Goal: Task Accomplishment & Management: Manage account settings

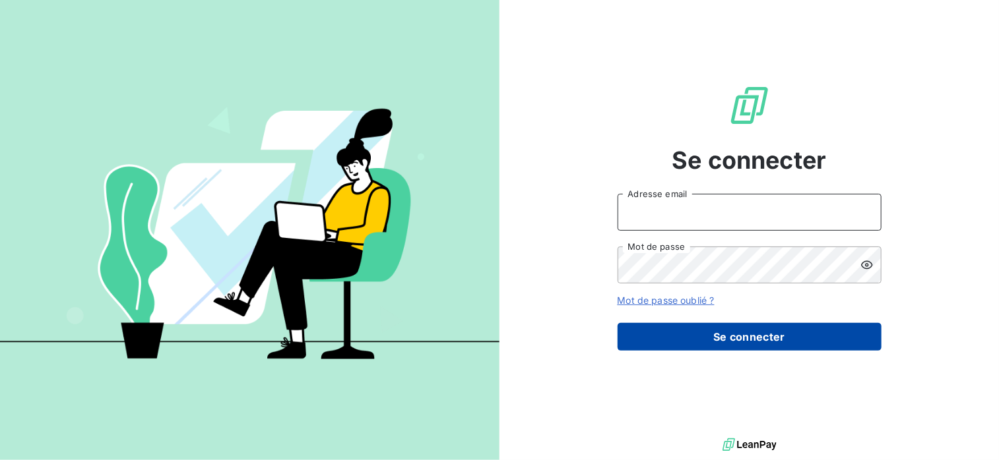
type input "contact@btlux.eu"
click at [813, 336] on button "Se connecter" at bounding box center [749, 337] width 264 height 28
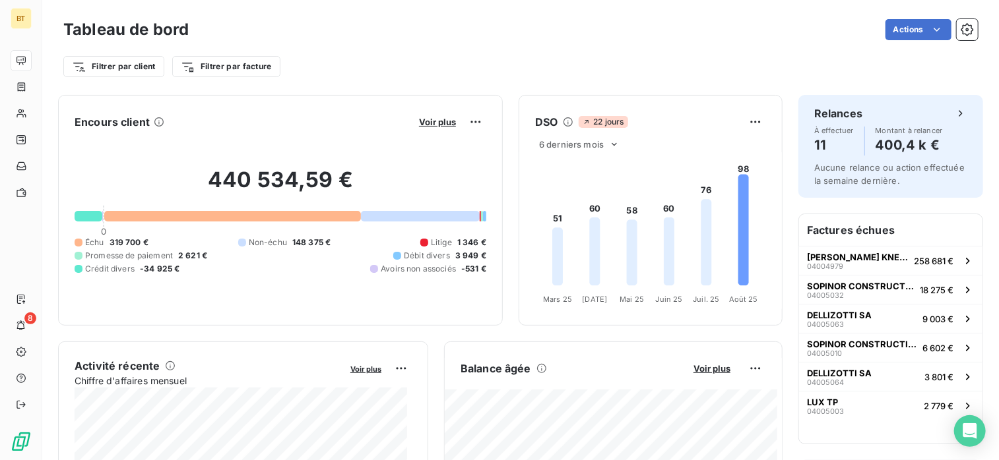
click at [100, 241] on span "Échu" at bounding box center [94, 243] width 19 height 12
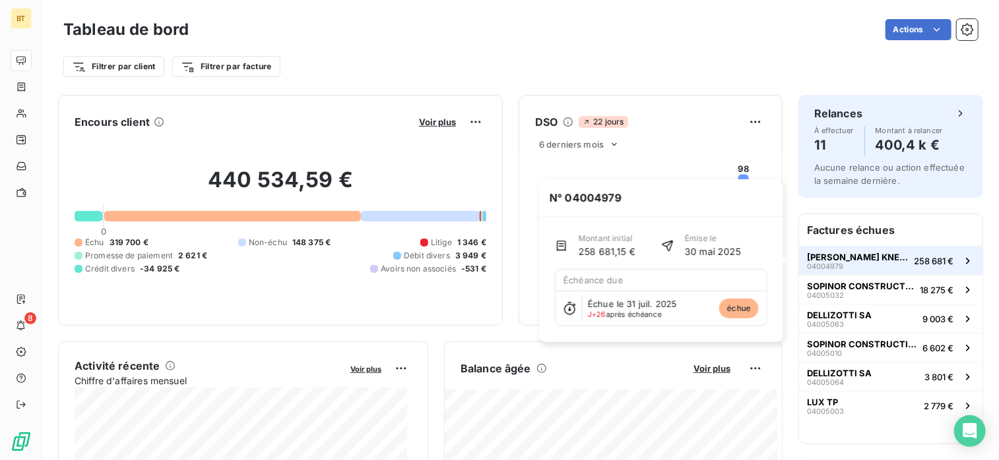
click at [854, 257] on span "[PERSON_NAME] KNEIP CONSTRUCTIONS S.A" at bounding box center [858, 257] width 102 height 11
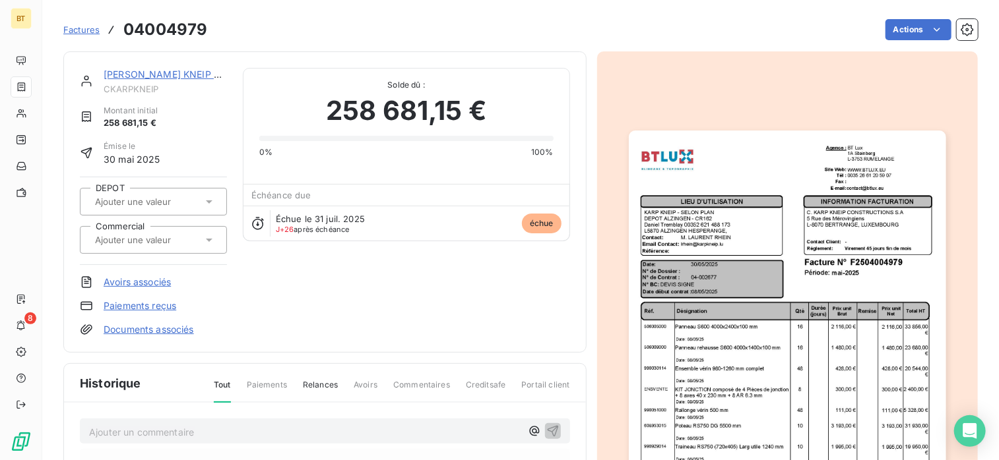
click at [157, 75] on link "[PERSON_NAME] KNEIP CONSTRUCTIONS S.A" at bounding box center [209, 74] width 211 height 11
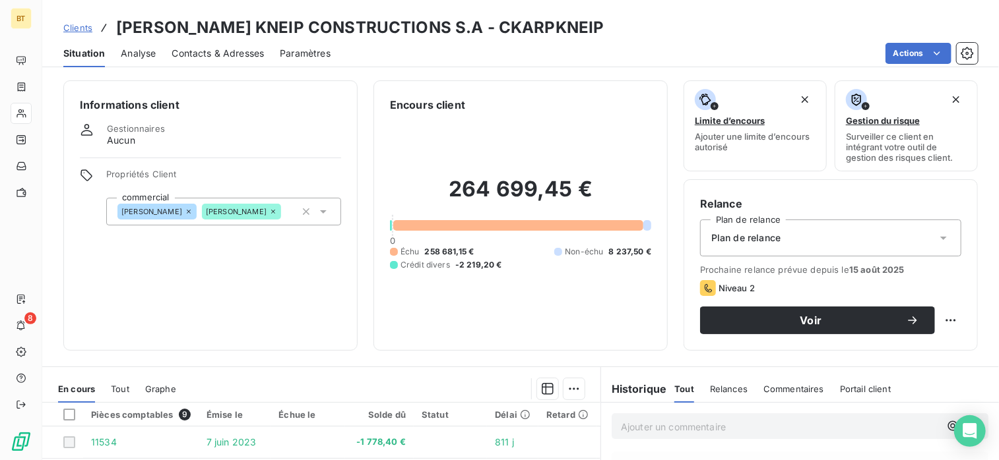
click at [190, 50] on span "Contacts & Adresses" at bounding box center [218, 53] width 92 height 13
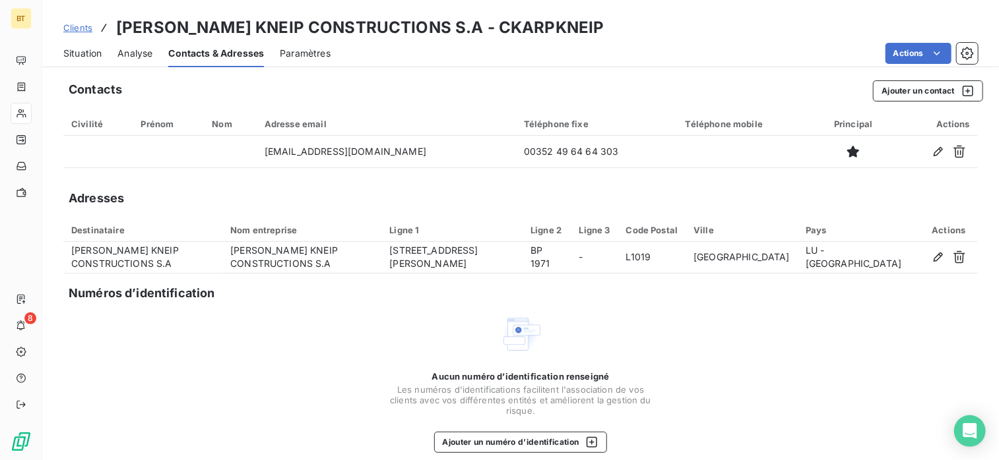
click at [96, 53] on span "Situation" at bounding box center [82, 53] width 38 height 13
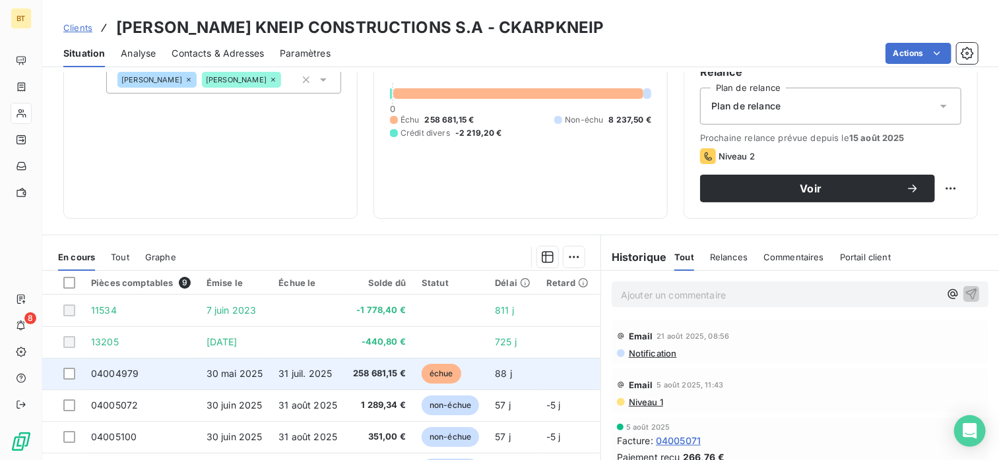
click at [138, 369] on td "04004979" at bounding box center [140, 374] width 115 height 32
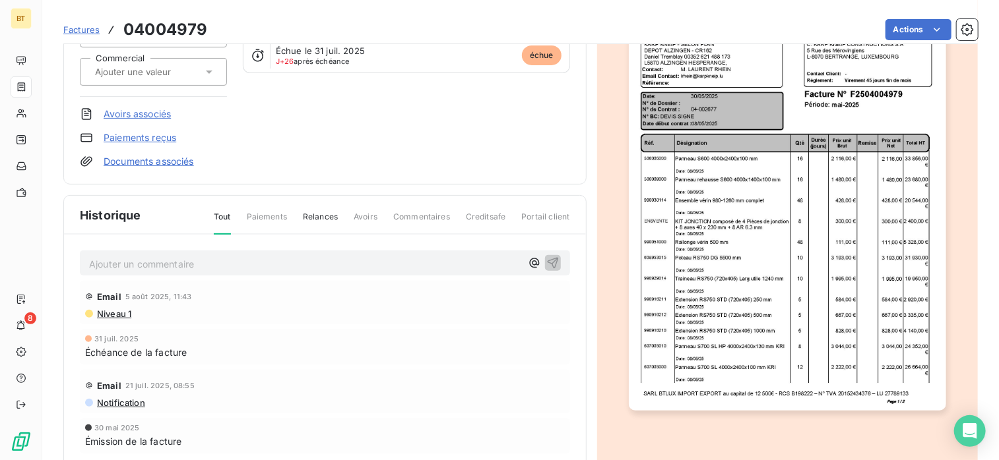
scroll to position [198, 0]
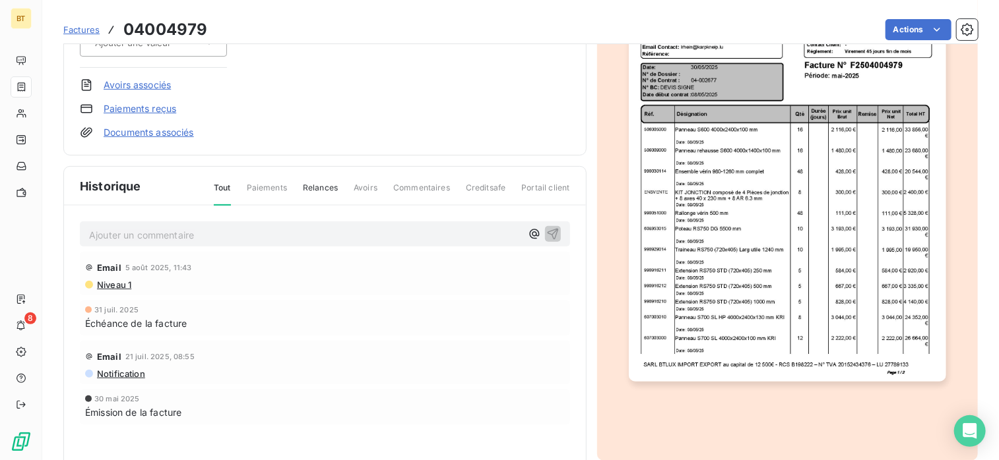
click at [221, 236] on p "Ajouter un commentaire ﻿" at bounding box center [305, 235] width 432 height 16
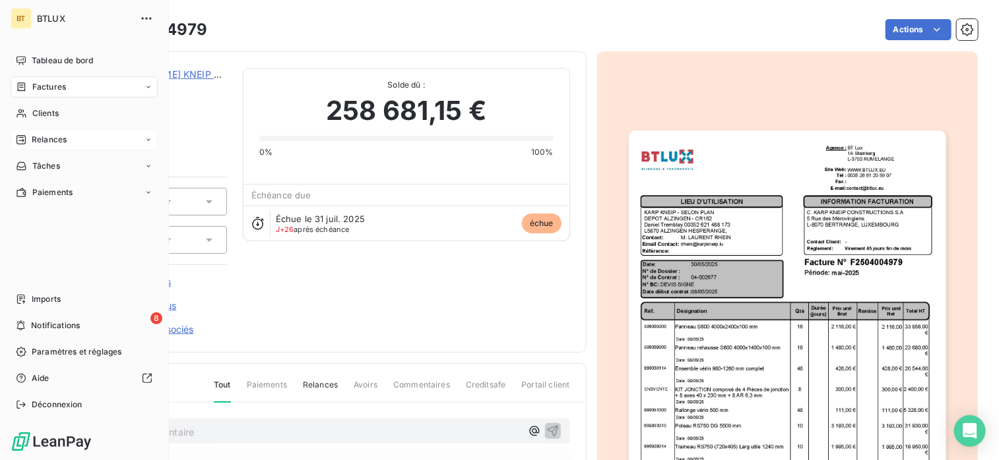
click at [59, 143] on span "Relances" at bounding box center [49, 140] width 35 height 12
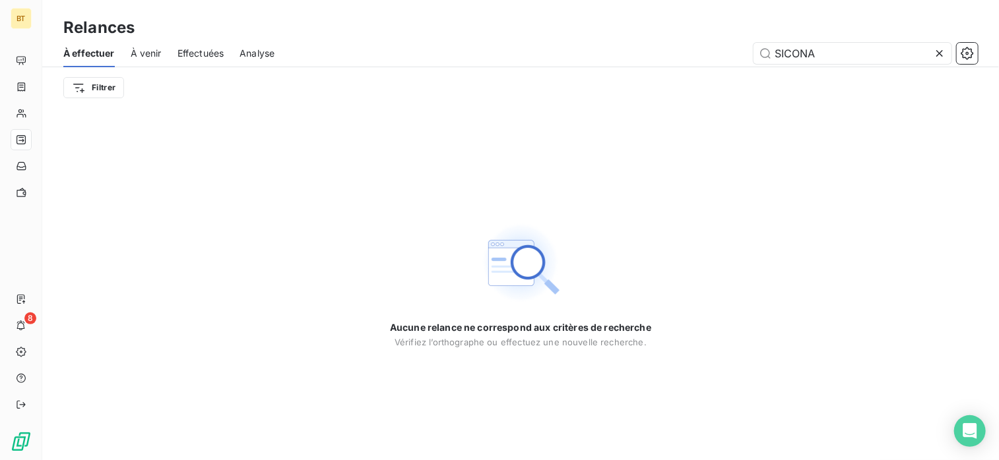
click at [86, 53] on span "À effectuer" at bounding box center [88, 53] width 51 height 13
drag, startPoint x: 938, startPoint y: 55, endPoint x: 783, endPoint y: 84, distance: 157.8
click at [938, 57] on icon at bounding box center [939, 53] width 13 height 13
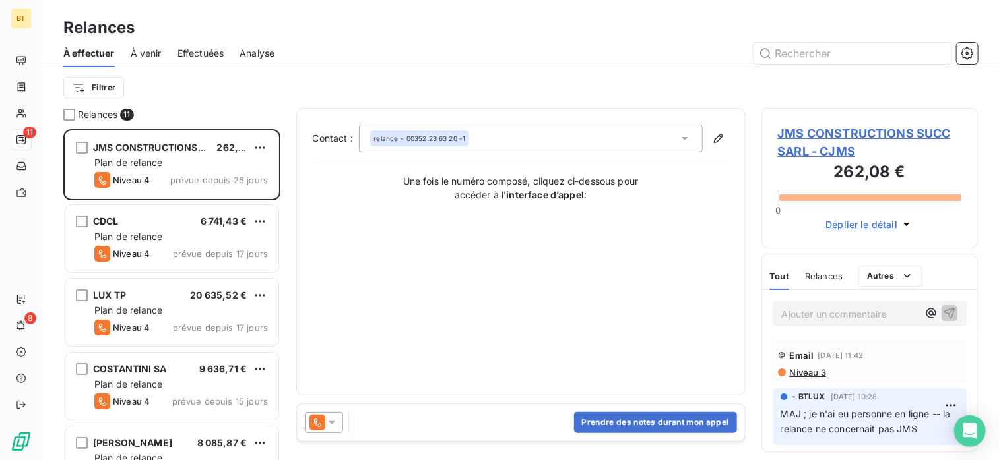
click at [163, 54] on div "À effectuer À venir Effectuées Analyse" at bounding box center [520, 54] width 956 height 28
click at [156, 54] on span "À venir" at bounding box center [146, 53] width 31 height 13
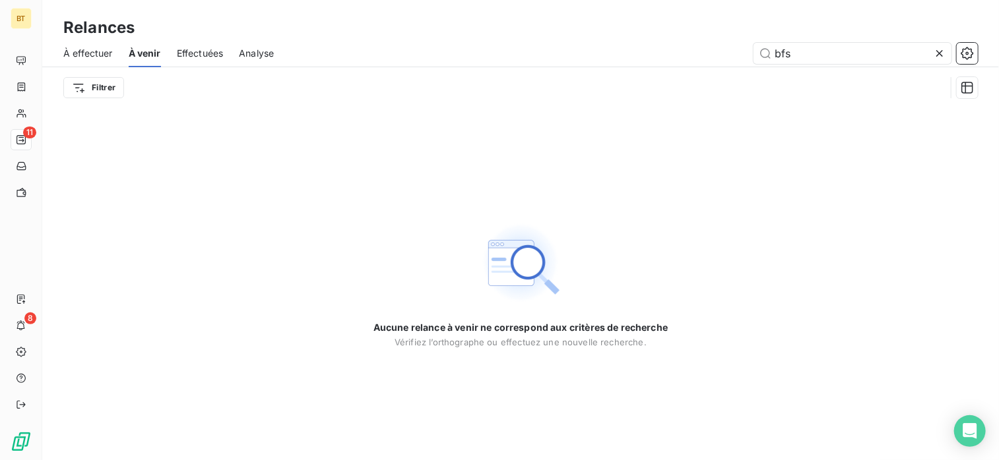
click at [197, 48] on span "Effectuées" at bounding box center [200, 53] width 47 height 13
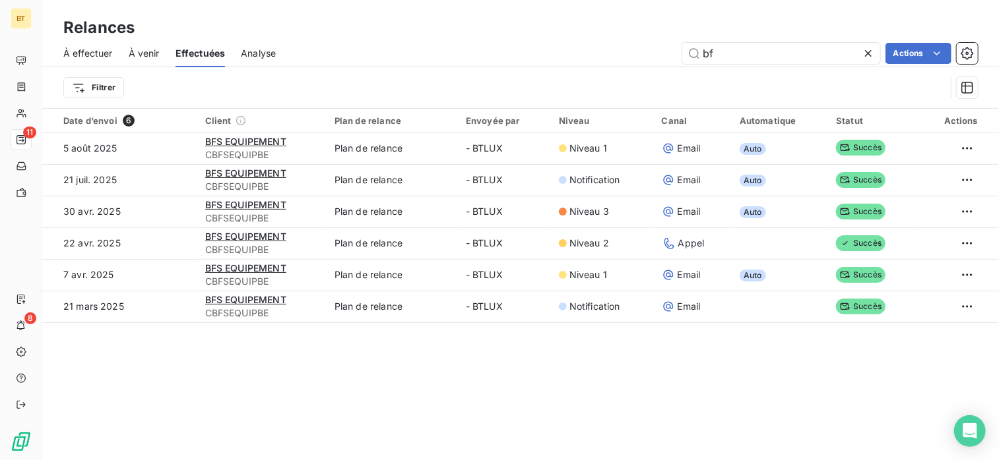
click at [71, 51] on span "À effectuer" at bounding box center [87, 53] width 49 height 13
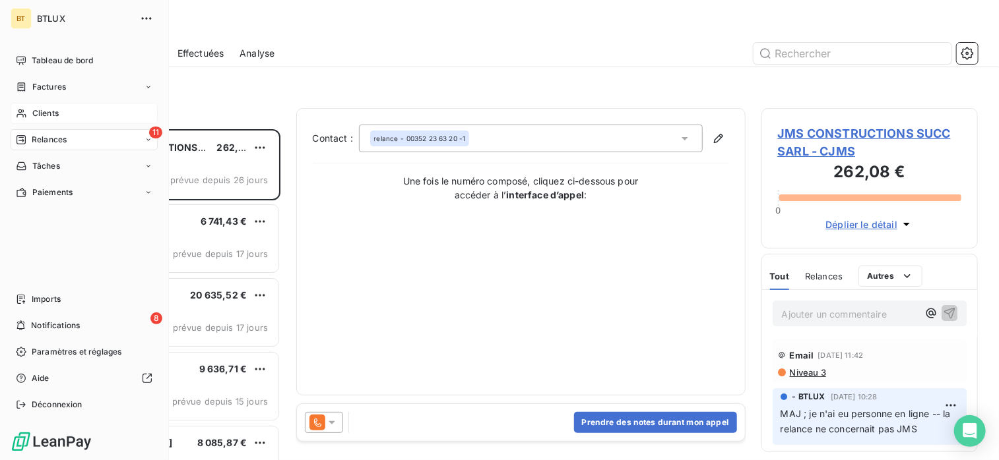
click at [31, 111] on div "Clients" at bounding box center [84, 113] width 147 height 21
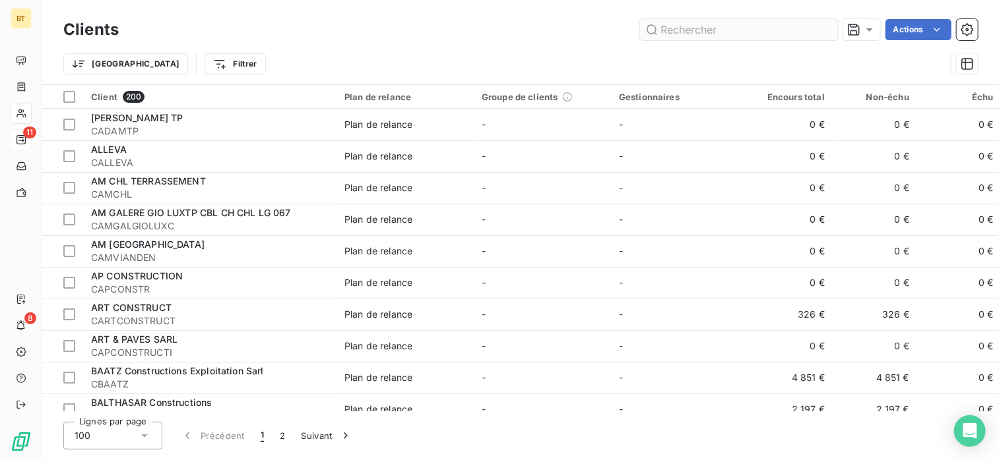
click at [756, 34] on input "text" at bounding box center [739, 29] width 198 height 21
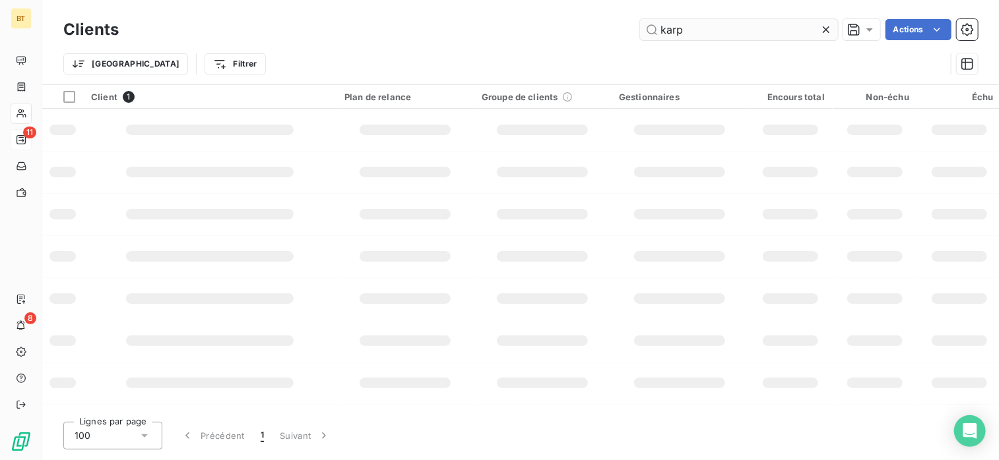
type input "karp"
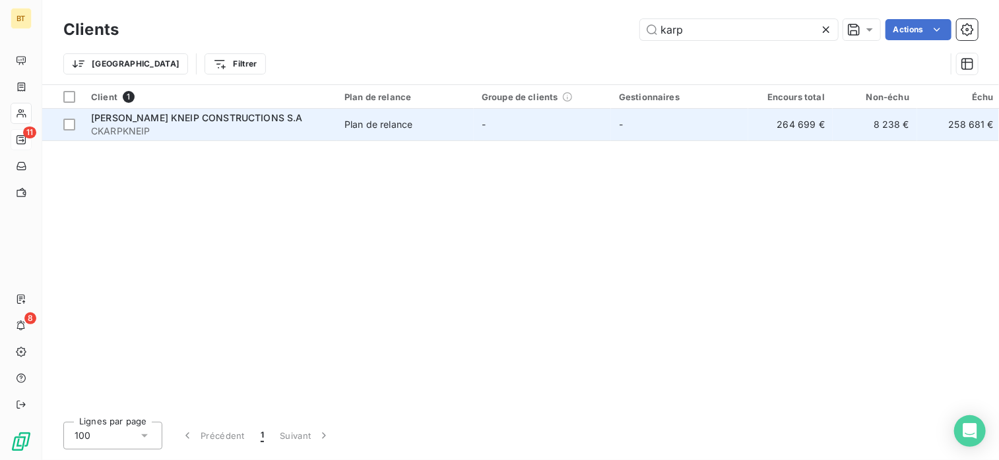
click at [208, 118] on span "[PERSON_NAME] KNEIP CONSTRUCTIONS S.A" at bounding box center [197, 117] width 212 height 11
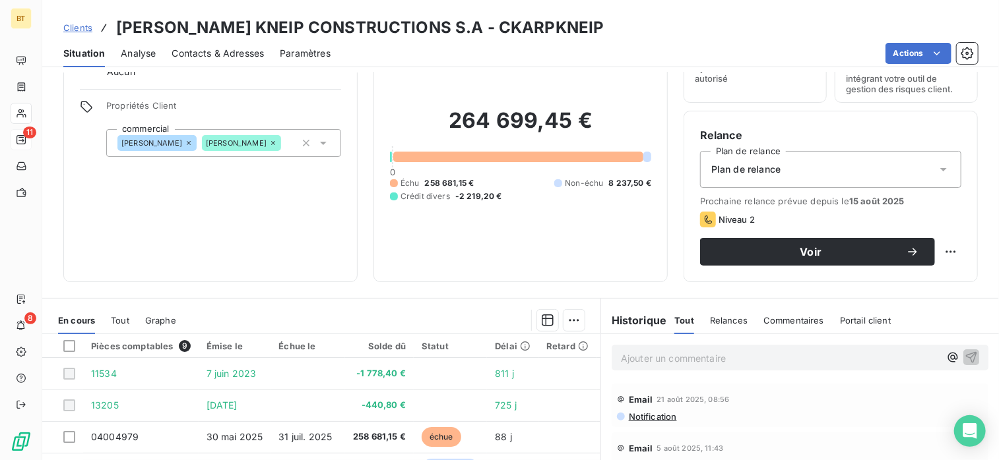
scroll to position [198, 0]
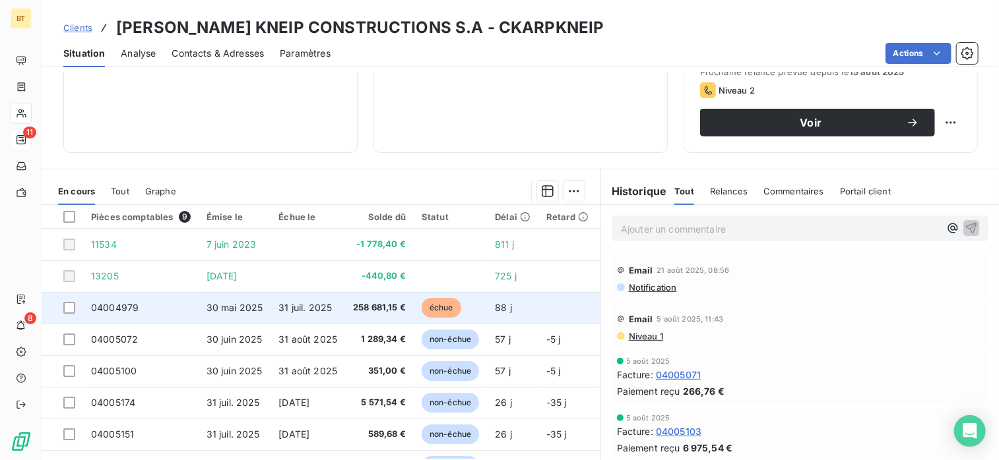
click at [392, 314] on td "258 681,15 €" at bounding box center [379, 308] width 69 height 32
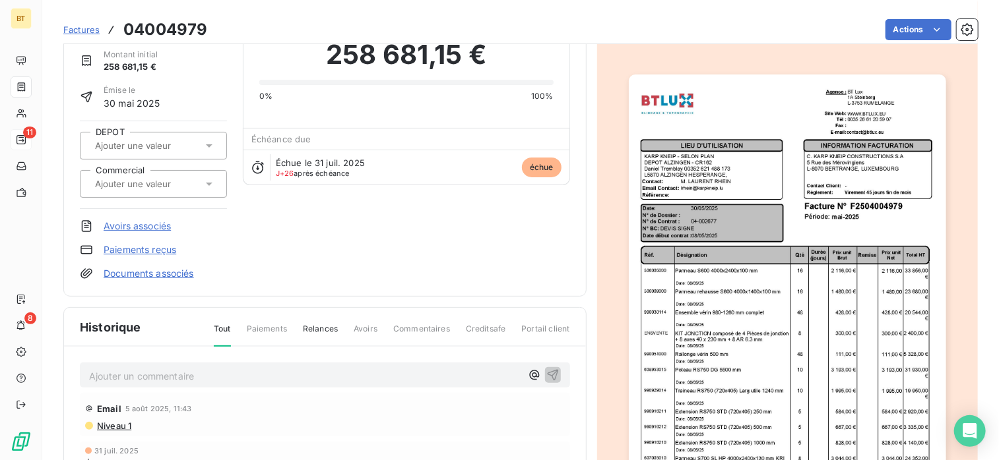
scroll to position [230, 0]
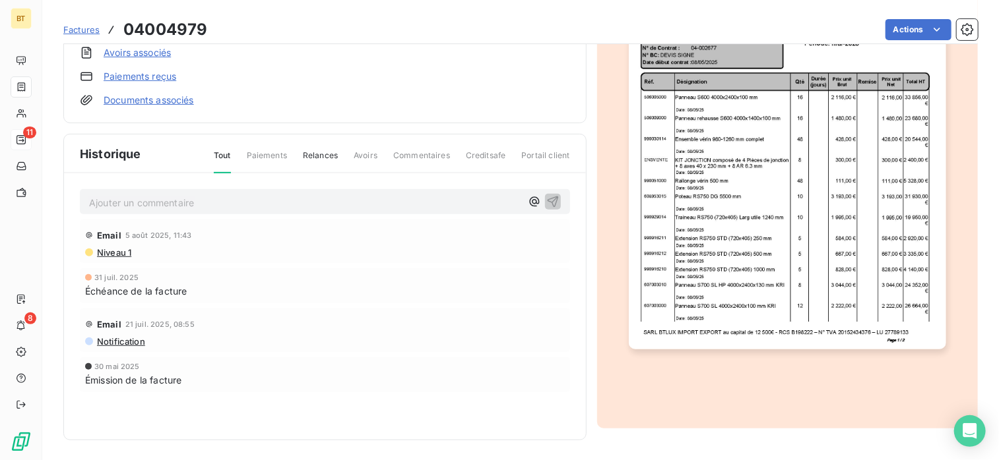
click at [136, 201] on p "Ajouter un commentaire ﻿" at bounding box center [305, 203] width 432 height 16
click at [407, 203] on span "[DATE] facture validée - devrait était payée 1ere semaine de septembre" at bounding box center [248, 201] width 318 height 11
drag, startPoint x: 462, startPoint y: 196, endPoint x: -34, endPoint y: 148, distance: 497.7
click at [0, 148] on html "BT 11 8 Factures 04004979 Actions [PERSON_NAME] KNEIP CONSTRUCTIONS S.A CKARPKN…" at bounding box center [499, 230] width 999 height 460
copy span "[DATE] facture validée - devrait était payée 1ere semaine de septembre"
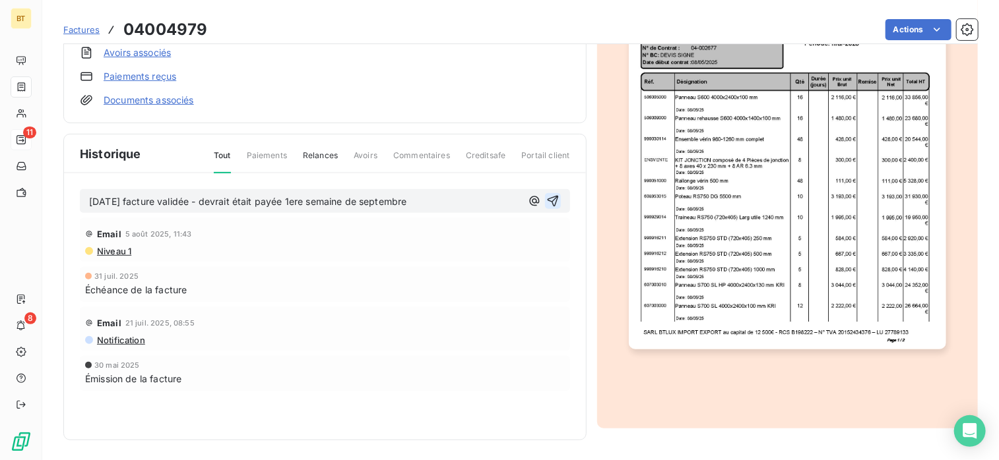
click at [548, 196] on icon "button" at bounding box center [552, 201] width 13 height 13
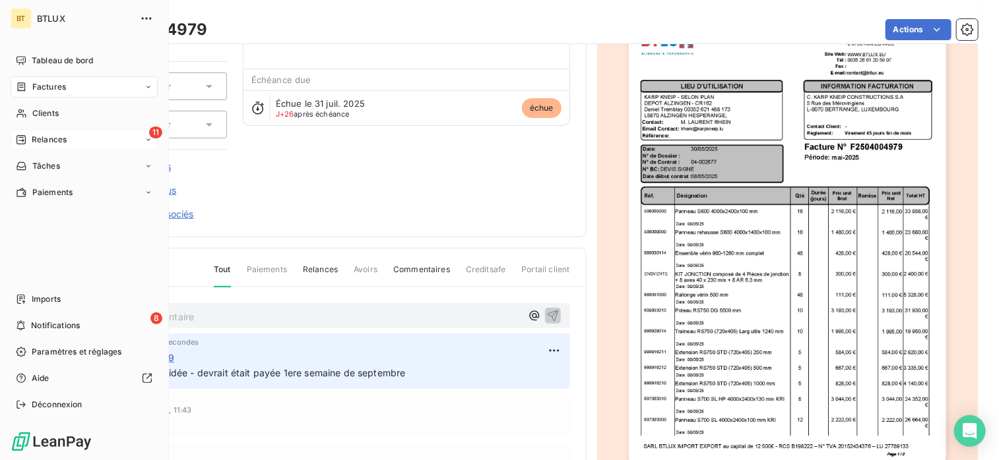
scroll to position [0, 0]
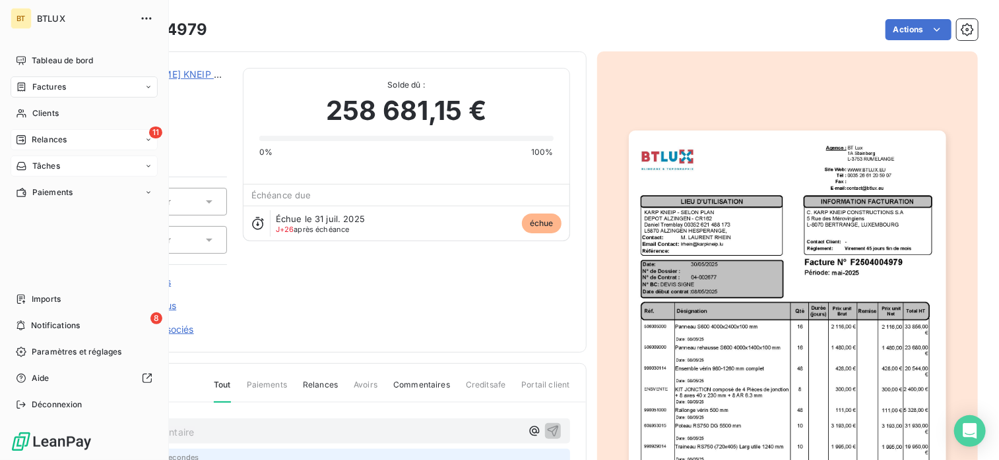
click at [30, 139] on div "Relances" at bounding box center [41, 140] width 51 height 12
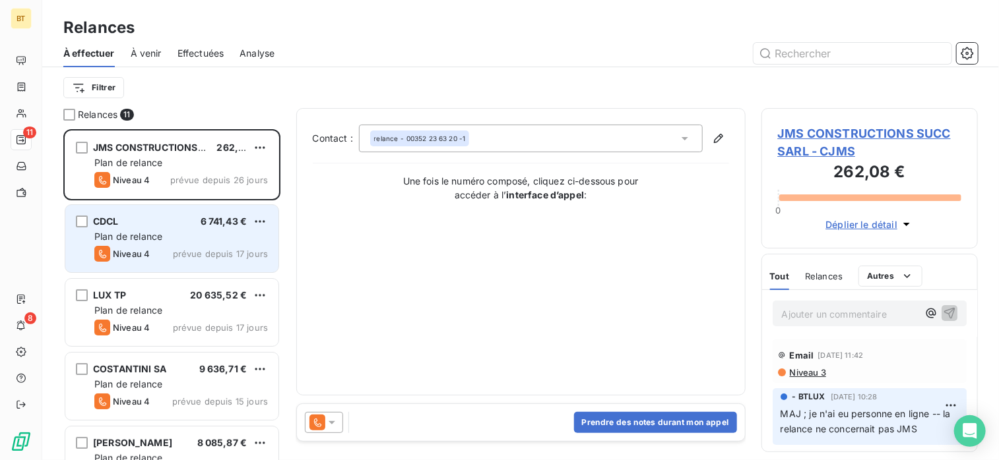
scroll to position [321, 206]
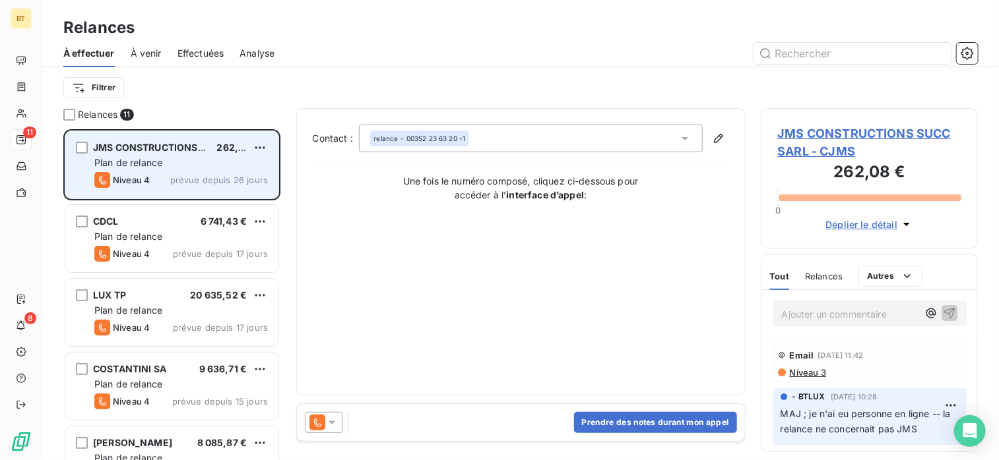
click at [195, 162] on div "Plan de relance" at bounding box center [180, 162] width 173 height 13
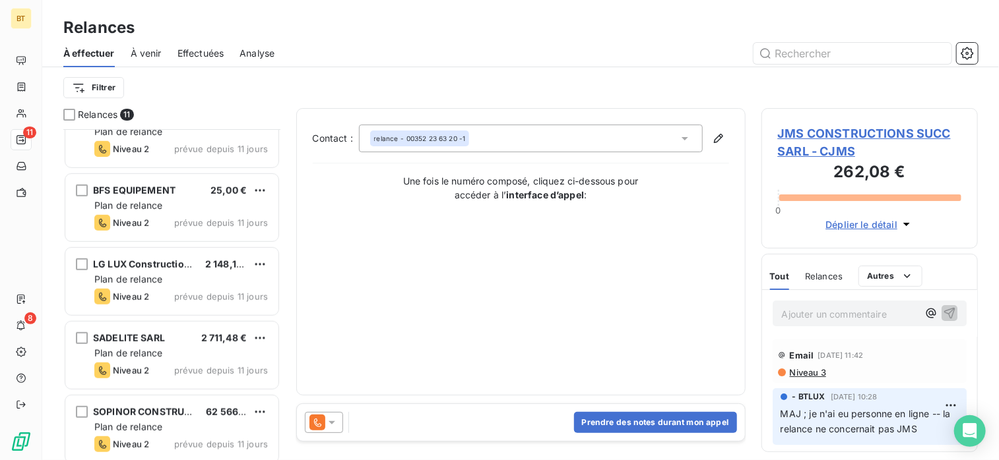
scroll to position [482, 0]
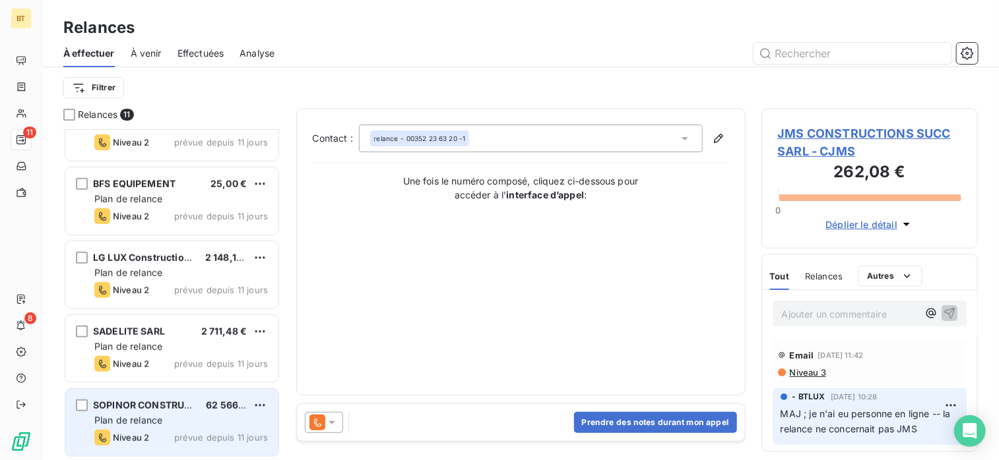
click at [148, 428] on div "SOPINOR CONSTRUCTIONS SA 62 566,65 € Plan de relance Niveau 2 prévue depuis 11 …" at bounding box center [171, 422] width 213 height 67
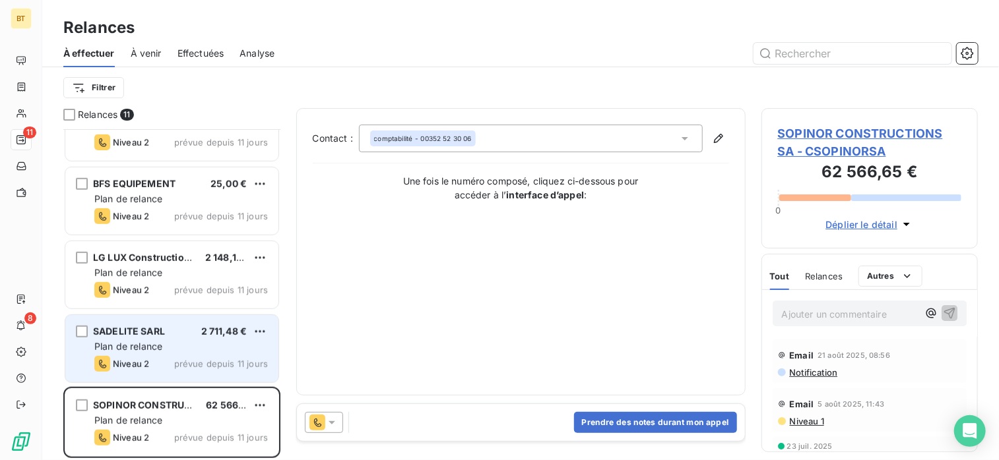
click at [135, 354] on div "SADELITE SARL 2 711,48 € Plan de relance Niveau 2 prévue depuis 11 jours" at bounding box center [171, 348] width 213 height 67
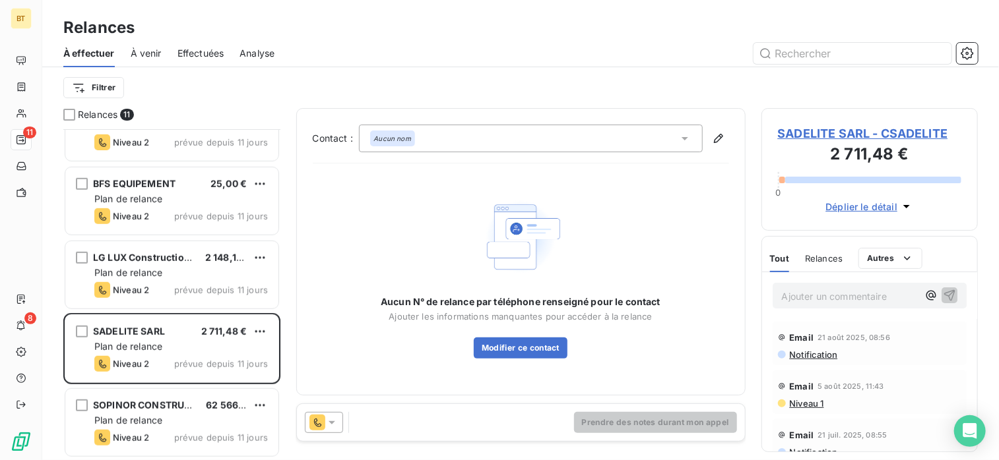
scroll to position [321, 206]
